Goal: Information Seeking & Learning: Learn about a topic

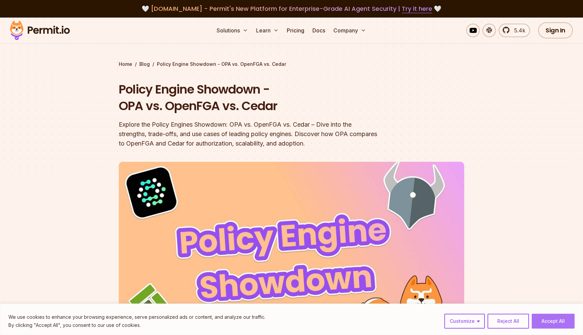
click at [563, 319] on button "Accept All" at bounding box center [553, 321] width 43 height 15
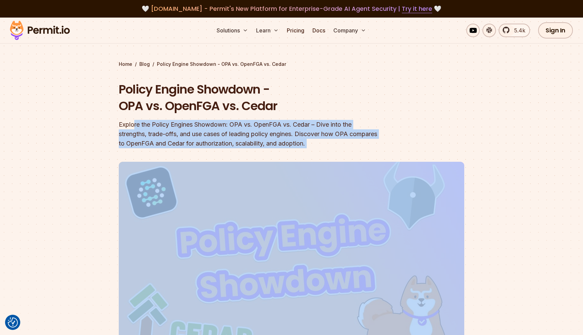
drag, startPoint x: 134, startPoint y: 126, endPoint x: 313, endPoint y: 159, distance: 182.0
click at [313, 159] on header "Policy Engine Showdown - OPA vs. OpenFGA vs. Cedar Explore the Policy Engines S…" at bounding box center [292, 236] width 346 height 311
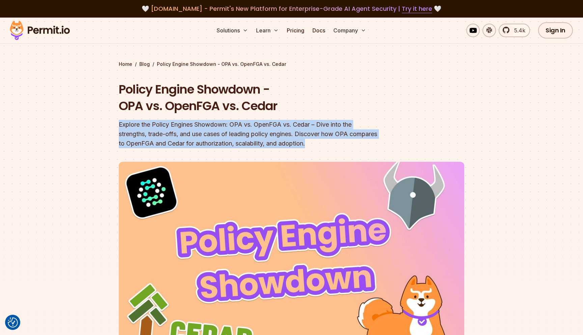
drag, startPoint x: 170, startPoint y: 119, endPoint x: 366, endPoint y: 145, distance: 197.9
click at [366, 145] on div "Policy Engine Showdown - OPA vs. OpenFGA vs. Cedar Explore the Policy Engines S…" at bounding box center [248, 114] width 259 height 67
click at [366, 145] on div "Explore the Policy Engines Showdown: OPA vs. OpenFGA vs. Cedar – Dive into the …" at bounding box center [248, 134] width 259 height 28
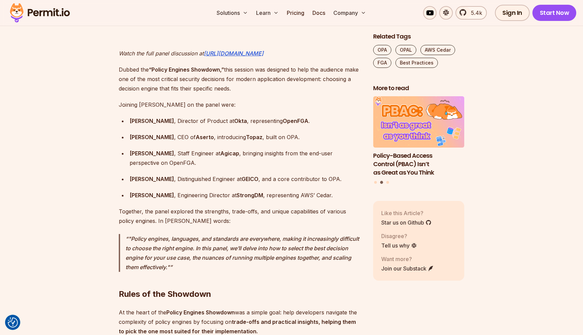
scroll to position [585, 0]
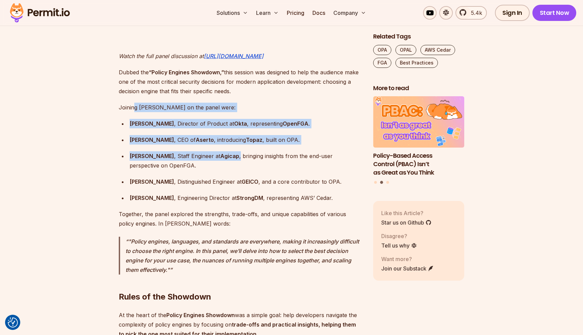
drag, startPoint x: 133, startPoint y: 98, endPoint x: 232, endPoint y: 145, distance: 109.8
click at [232, 151] on div "[PERSON_NAME] , Staff Engineer at [GEOGRAPHIC_DATA] , bringing insights from th…" at bounding box center [246, 160] width 233 height 19
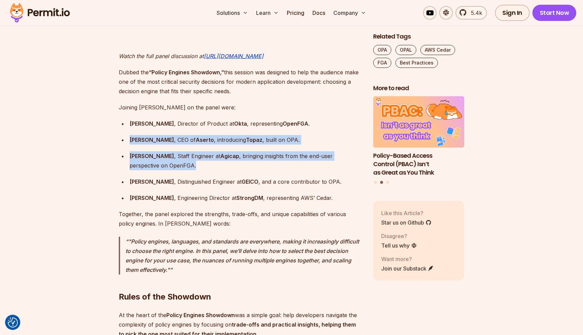
drag, startPoint x: 166, startPoint y: 120, endPoint x: 279, endPoint y: 152, distance: 117.3
click at [279, 152] on ul "[PERSON_NAME] , Director of Product at Okta , representing OpenFGA . [PERSON_NA…" at bounding box center [241, 161] width 244 height 84
click at [279, 152] on div "[PERSON_NAME] , Staff Engineer at [GEOGRAPHIC_DATA] , bringing insights from th…" at bounding box center [246, 160] width 233 height 19
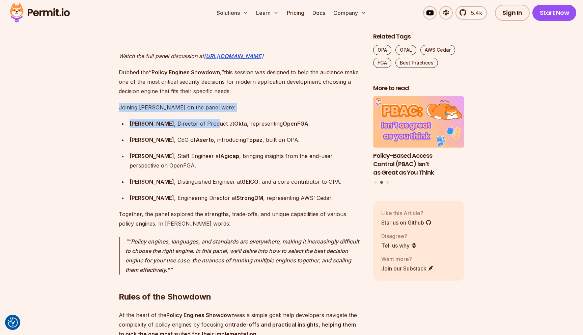
drag, startPoint x: 119, startPoint y: 98, endPoint x: 211, endPoint y: 118, distance: 94.0
click at [211, 119] on div "[PERSON_NAME] , Director of Product at Okta , representing OpenFGA ." at bounding box center [246, 123] width 233 height 9
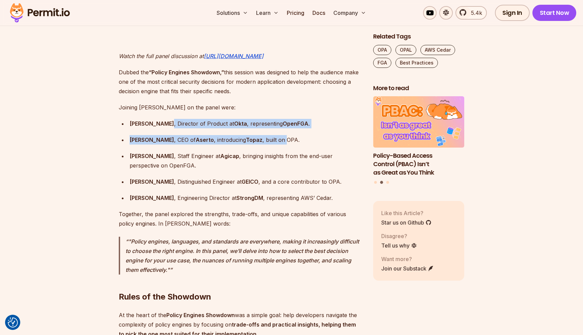
drag, startPoint x: 166, startPoint y: 111, endPoint x: 274, endPoint y: 133, distance: 109.5
click at [274, 133] on ul "[PERSON_NAME] , Director of Product at Okta , representing OpenFGA . [PERSON_NA…" at bounding box center [241, 161] width 244 height 84
click at [274, 135] on div "[PERSON_NAME] , CEO of Aserto , introducing Topaz , built on OPA." at bounding box center [246, 139] width 233 height 9
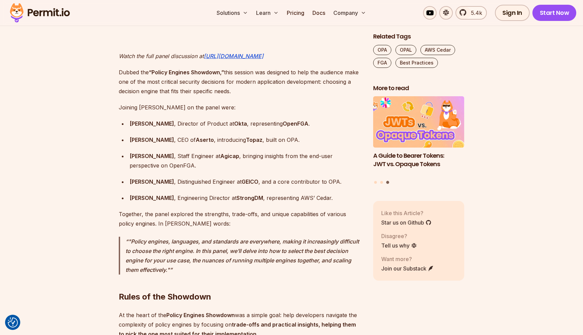
drag, startPoint x: 182, startPoint y: 150, endPoint x: 237, endPoint y: 164, distance: 56.9
click at [237, 164] on ul "[PERSON_NAME] , Director of Product at Okta , representing OpenFGA . [PERSON_NA…" at bounding box center [241, 161] width 244 height 84
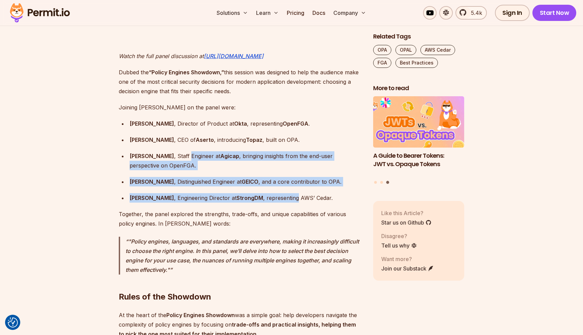
drag, startPoint x: 183, startPoint y: 142, endPoint x: 291, endPoint y: 191, distance: 118.0
click at [291, 191] on ul "[PERSON_NAME] , Director of Product at Okta , representing OpenFGA . [PERSON_NA…" at bounding box center [241, 161] width 244 height 84
click at [291, 193] on div "[PERSON_NAME] , Engineering Director at StrongDM , representing AWS’ Cedar." at bounding box center [246, 197] width 233 height 9
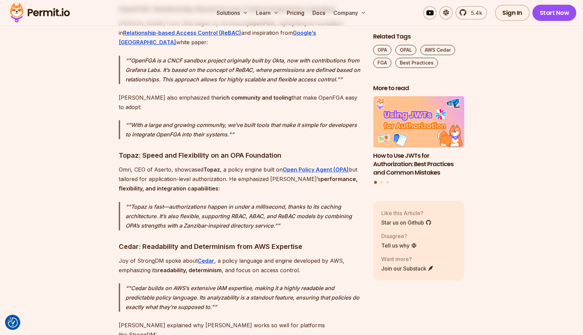
scroll to position [1123, 0]
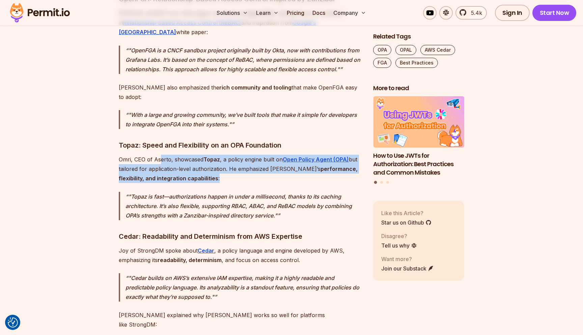
drag, startPoint x: 160, startPoint y: 134, endPoint x: 254, endPoint y: 156, distance: 96.6
drag, startPoint x: 158, startPoint y: 132, endPoint x: 238, endPoint y: 149, distance: 82.3
click at [238, 155] on p "[PERSON_NAME], CEO of Aserto, showcased Topaz , a policy engine built on Open P…" at bounding box center [241, 169] width 244 height 28
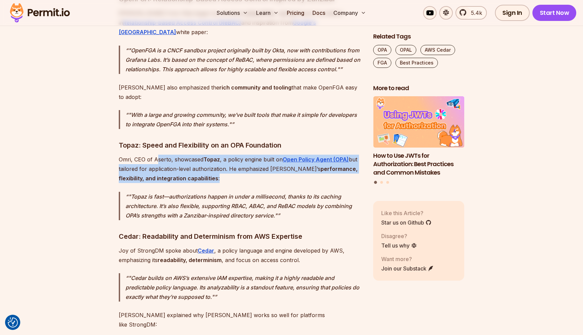
click at [238, 155] on p "[PERSON_NAME], CEO of Aserto, showcased Topaz , a policy engine built on Open P…" at bounding box center [241, 169] width 244 height 28
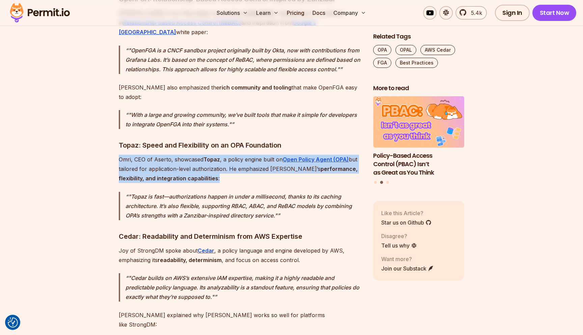
drag, startPoint x: 180, startPoint y: 124, endPoint x: 259, endPoint y: 153, distance: 84.7
click at [259, 155] on p "[PERSON_NAME], CEO of Aserto, showcased Topaz , a policy engine built on Open P…" at bounding box center [241, 169] width 244 height 28
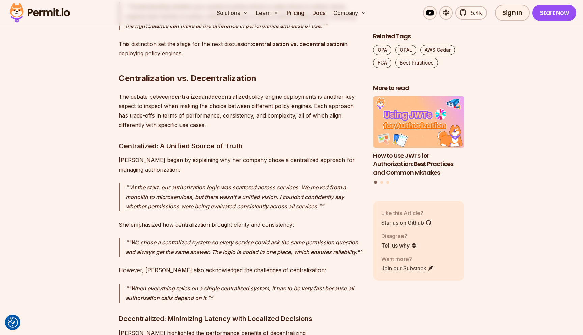
scroll to position [2404, 0]
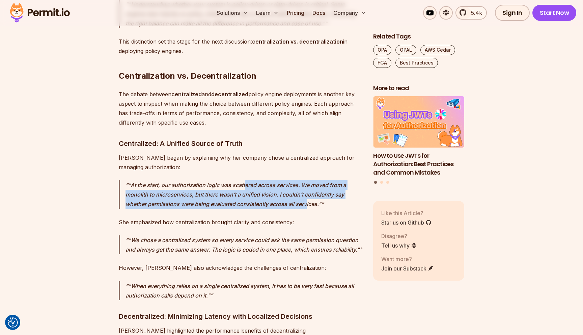
drag, startPoint x: 245, startPoint y: 106, endPoint x: 311, endPoint y: 126, distance: 68.4
click at [311, 180] on p ""At the start, our authorization logic was scattered across services. We moved …" at bounding box center [244, 194] width 237 height 28
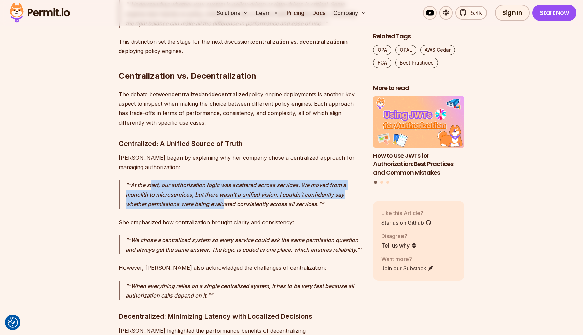
drag, startPoint x: 153, startPoint y: 108, endPoint x: 227, endPoint y: 126, distance: 75.4
click at [227, 180] on p ""At the start, our authorization logic was scattered across services. We moved …" at bounding box center [244, 194] width 237 height 28
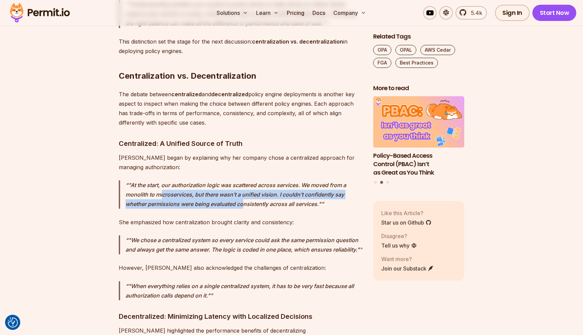
drag, startPoint x: 162, startPoint y: 116, endPoint x: 245, endPoint y: 128, distance: 84.1
click at [245, 180] on p ""At the start, our authorization logic was scattered across services. We moved …" at bounding box center [244, 194] width 237 height 28
drag, startPoint x: 196, startPoint y: 117, endPoint x: 276, endPoint y: 131, distance: 81.3
click at [276, 180] on p ""At the start, our authorization logic was scattered across services. We moved …" at bounding box center [244, 194] width 237 height 28
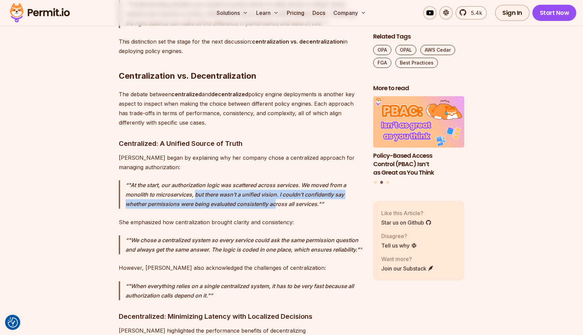
click at [276, 180] on p ""At the start, our authorization logic was scattered across services. We moved …" at bounding box center [244, 194] width 237 height 28
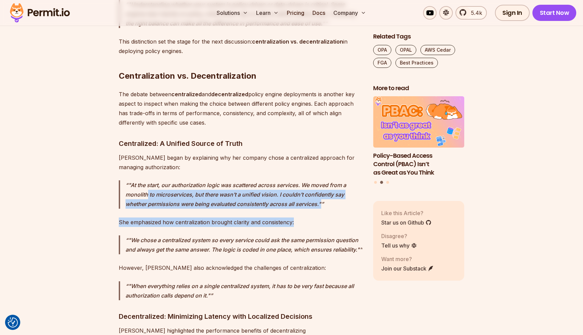
drag, startPoint x: 148, startPoint y: 119, endPoint x: 317, endPoint y: 148, distance: 171.7
click at [317, 217] on p "She emphasized how centralization brought clarity and consistency:" at bounding box center [241, 221] width 244 height 9
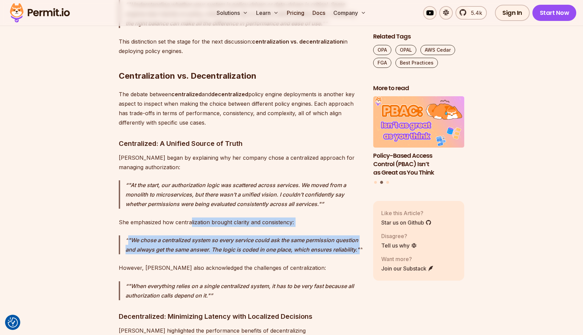
drag, startPoint x: 190, startPoint y: 145, endPoint x: 318, endPoint y: 186, distance: 133.7
click at [318, 235] on p ""We chose a centralized system so every service could ask the same permission q…" at bounding box center [244, 244] width 237 height 19
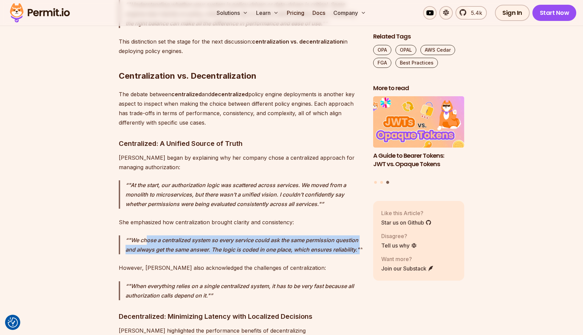
drag, startPoint x: 146, startPoint y: 161, endPoint x: 238, endPoint y: 191, distance: 97.0
drag, startPoint x: 169, startPoint y: 164, endPoint x: 261, endPoint y: 190, distance: 96.0
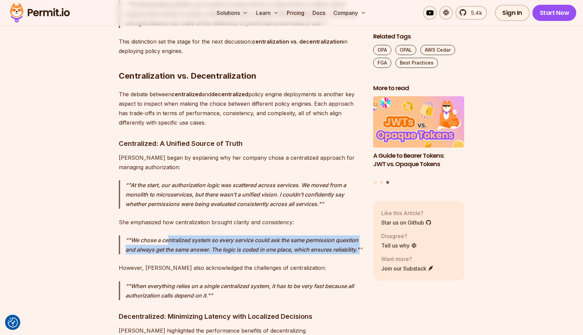
drag, startPoint x: 190, startPoint y: 163, endPoint x: 266, endPoint y: 188, distance: 80.6
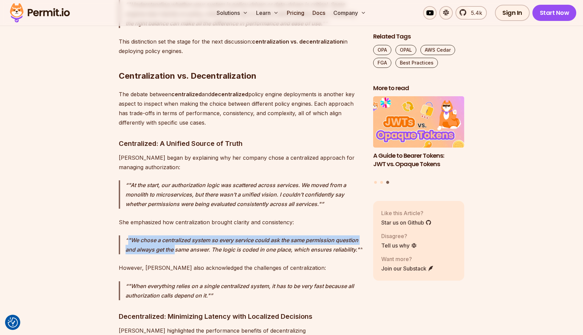
drag, startPoint x: 131, startPoint y: 158, endPoint x: 200, endPoint y: 177, distance: 71.3
click at [200, 235] on p ""We chose a centralized system so every service could ask the same permission q…" at bounding box center [244, 244] width 237 height 19
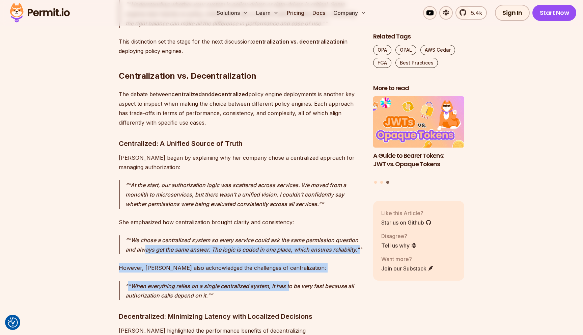
drag, startPoint x: 169, startPoint y: 169, endPoint x: 290, endPoint y: 222, distance: 132.5
click at [290, 281] on p ""When everything relies on a single centralized system, it has to be very fast …" at bounding box center [244, 290] width 237 height 19
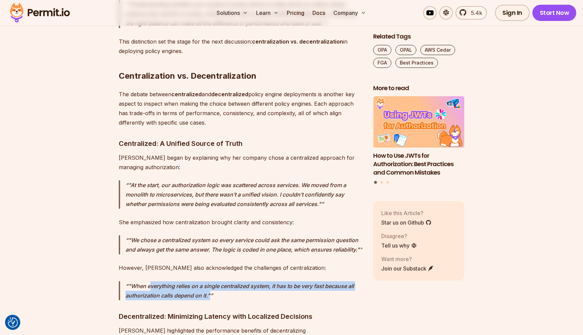
drag, startPoint x: 151, startPoint y: 214, endPoint x: 231, endPoint y: 232, distance: 82.2
click at [231, 281] on p ""When everything relies on a single centralized system, it has to be very fast …" at bounding box center [244, 290] width 237 height 19
drag, startPoint x: 179, startPoint y: 219, endPoint x: 223, endPoint y: 229, distance: 45.1
click at [223, 281] on p ""When everything relies on a single centralized system, it has to be very fast …" at bounding box center [244, 290] width 237 height 19
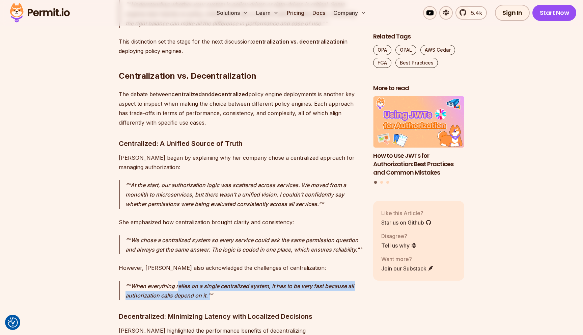
click at [223, 281] on p ""When everything relies on a single centralized system, it has to be very fast …" at bounding box center [244, 290] width 237 height 19
drag, startPoint x: 191, startPoint y: 220, endPoint x: 227, endPoint y: 232, distance: 38.0
click at [227, 281] on p ""When everything relies on a single centralized system, it has to be very fast …" at bounding box center [244, 290] width 237 height 19
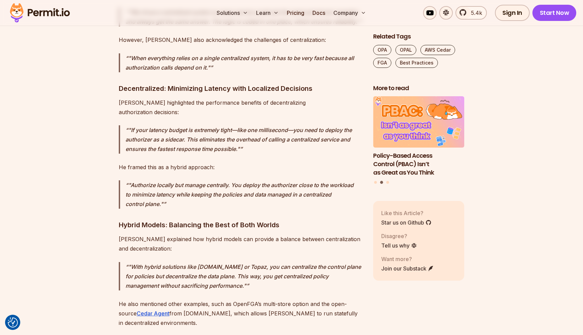
scroll to position [2636, 0]
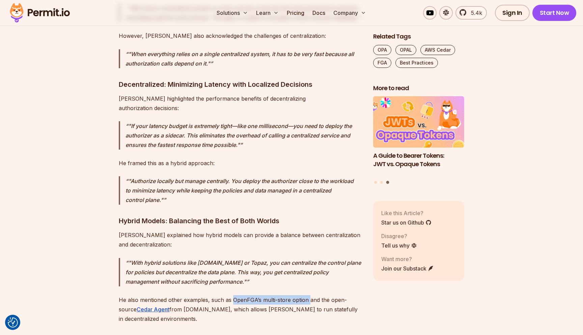
drag, startPoint x: 232, startPoint y: 223, endPoint x: 307, endPoint y: 224, distance: 75.3
click at [307, 295] on p "He also mentioned other examples, such as OpenFGA’s multi-store option and the …" at bounding box center [241, 309] width 244 height 28
copy p "OpenFGA’s multi-store option"
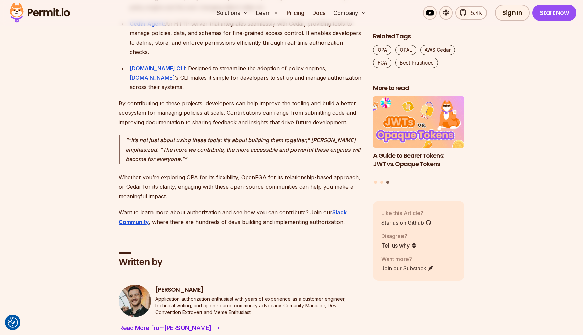
scroll to position [5997, 0]
